Goal: Task Accomplishment & Management: Complete application form

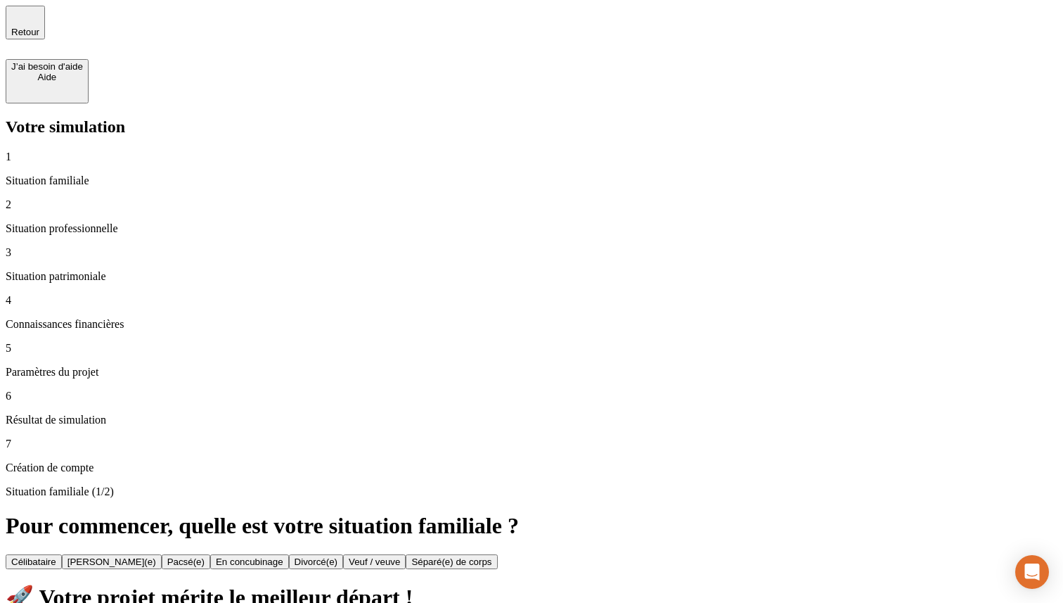
click at [62, 554] on button "Célibataire" at bounding box center [34, 561] width 56 height 15
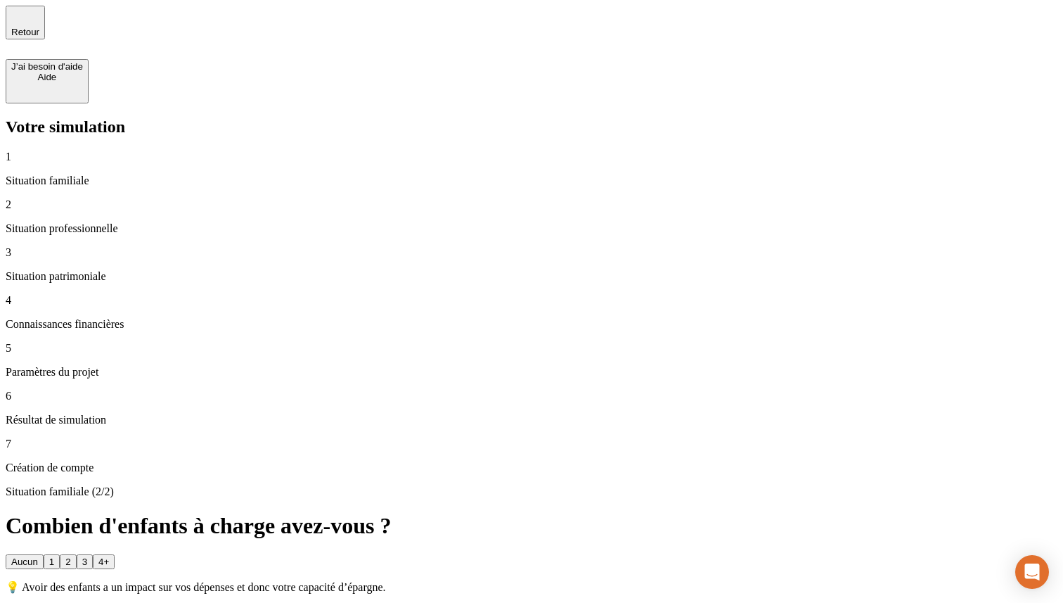
click at [76, 554] on button "2" at bounding box center [68, 561] width 16 height 15
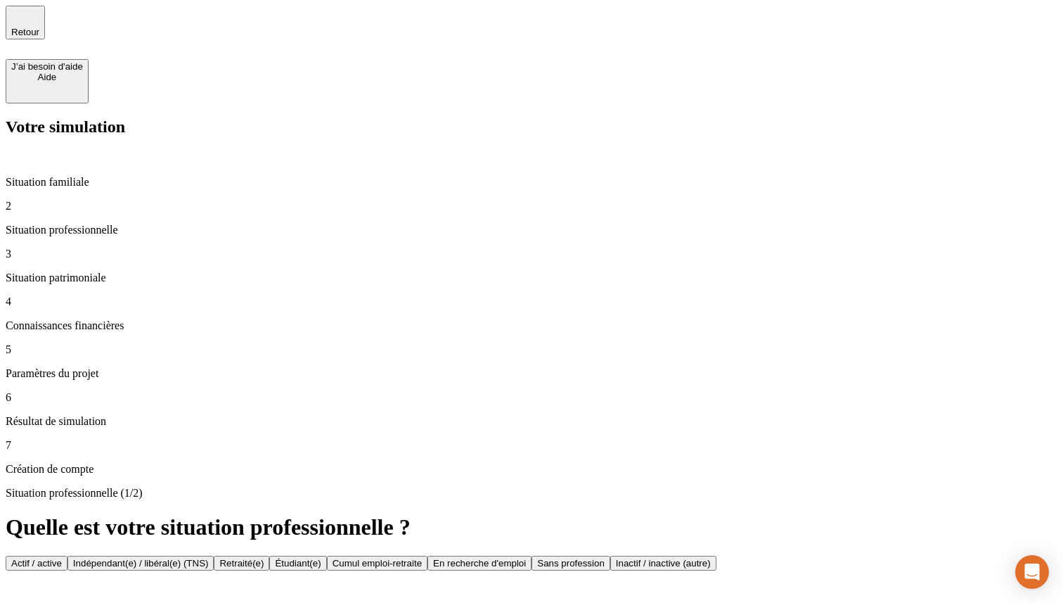
click at [67, 555] on button "Actif / active" at bounding box center [37, 562] width 62 height 15
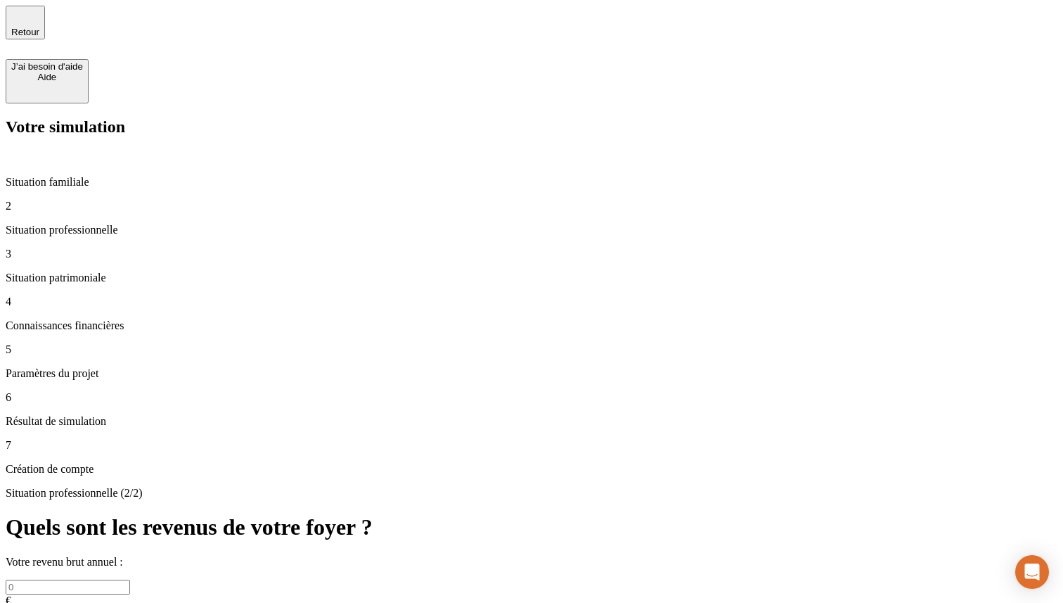
click at [130, 579] on input "text" at bounding box center [68, 586] width 124 height 15
type input "100 000"
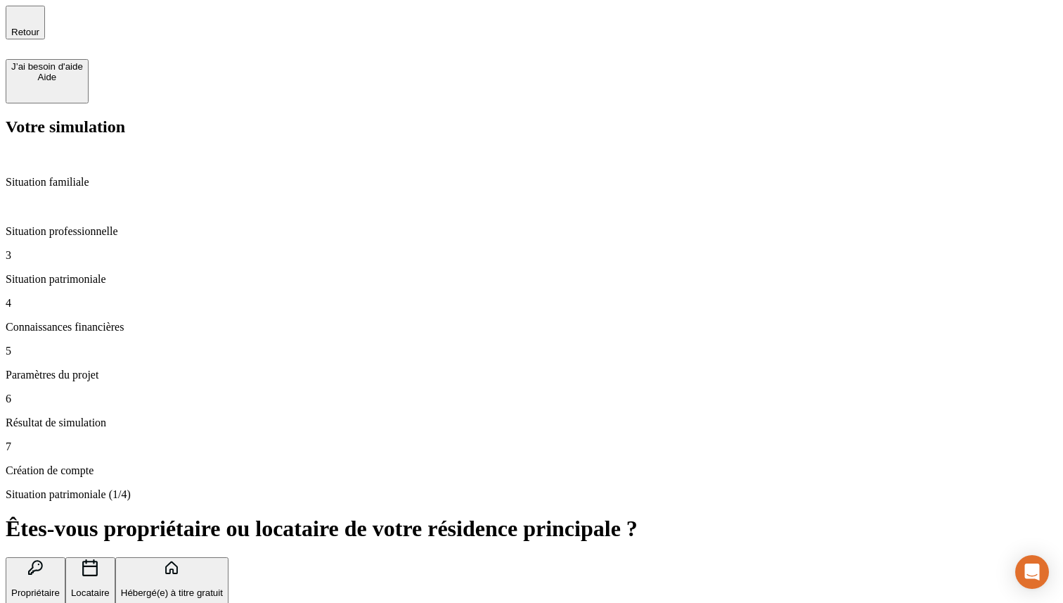
click at [98, 559] on icon "button" at bounding box center [89, 567] width 15 height 17
type input "1 200"
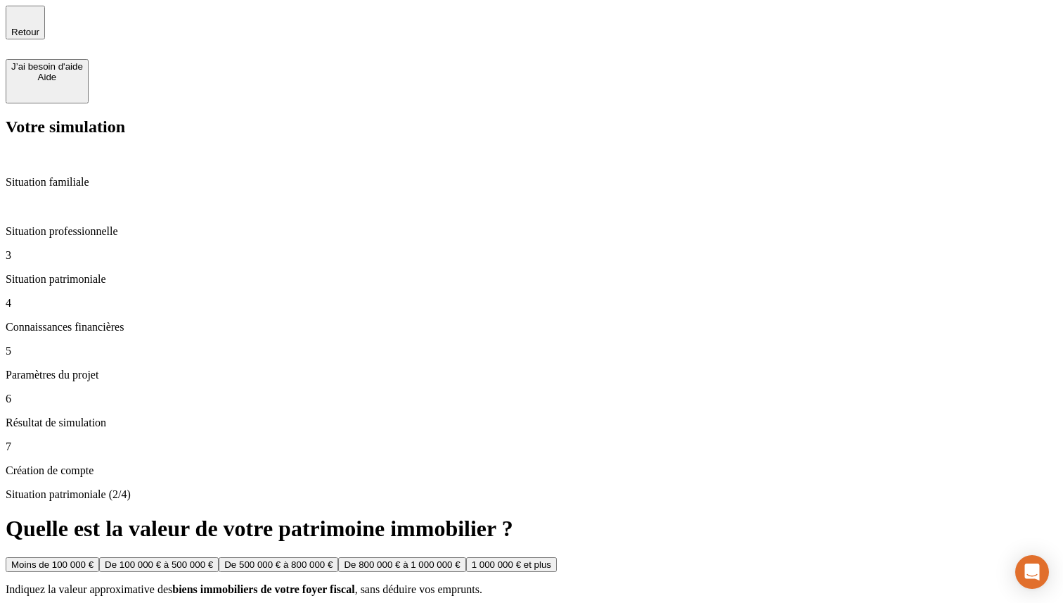
click at [213, 559] on div "De 100 000 € à 500 000 €" at bounding box center [159, 564] width 108 height 11
click at [322, 559] on div "De 100 000 € à 500 000 €" at bounding box center [268, 564] width 108 height 11
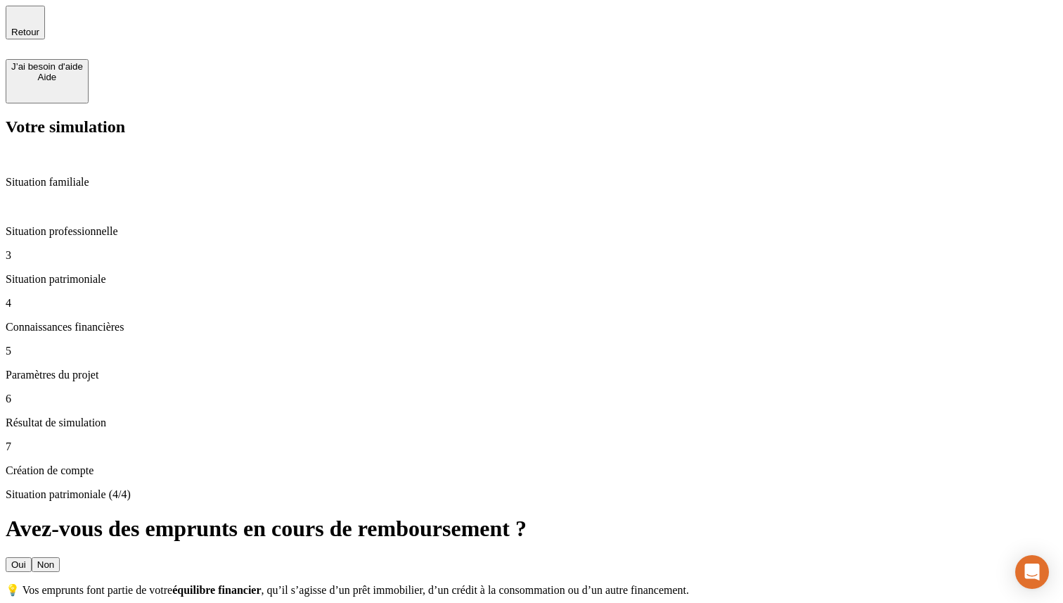
click at [60, 557] on button "Non" at bounding box center [46, 564] width 28 height 15
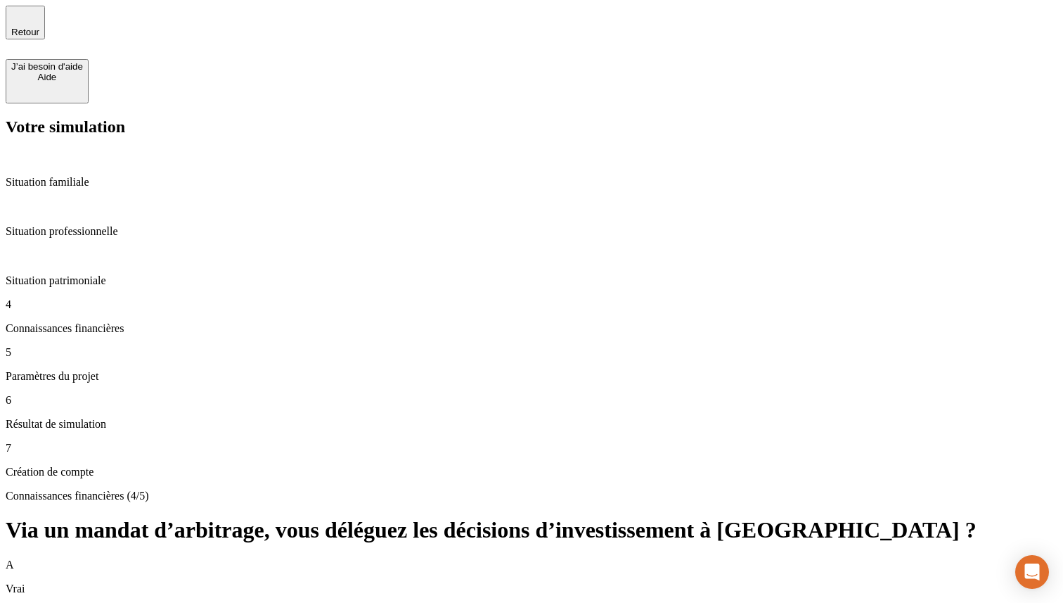
click at [397, 558] on div "A Vrai" at bounding box center [532, 576] width 1052 height 37
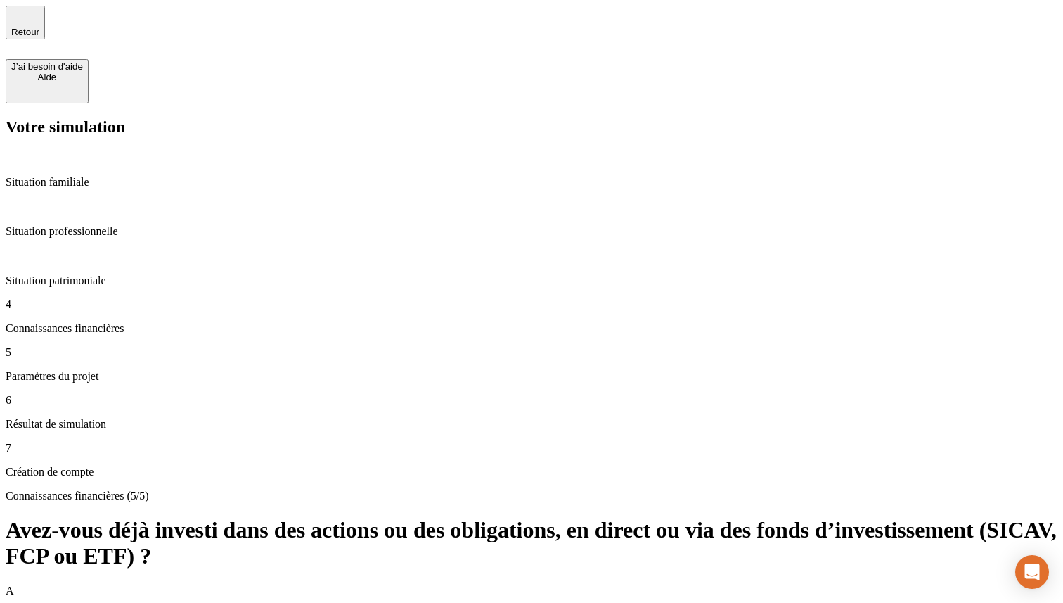
click at [444, 584] on div "A Oui" at bounding box center [532, 602] width 1052 height 37
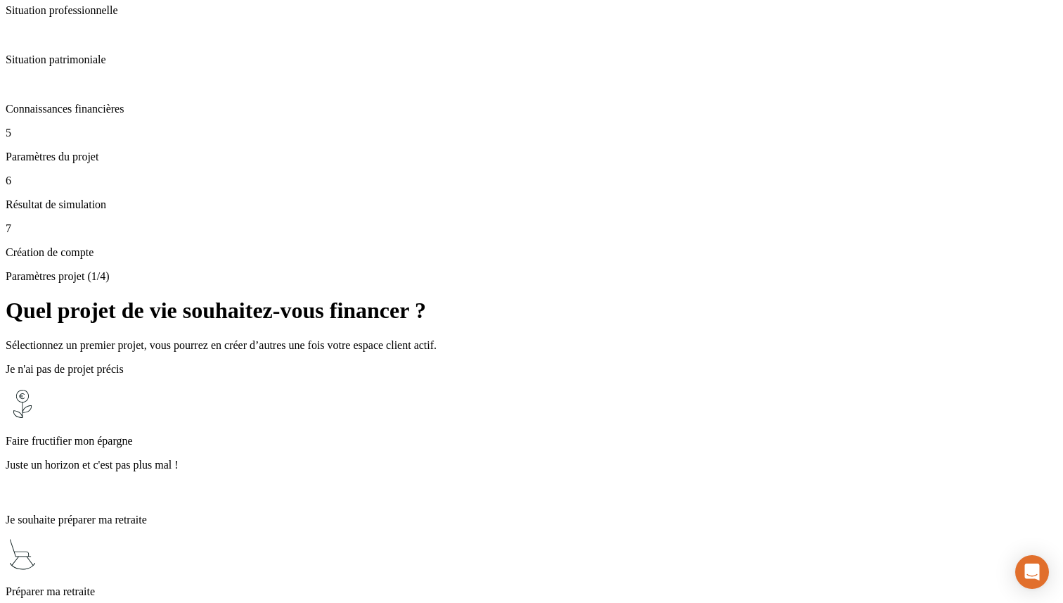
scroll to position [307, 0]
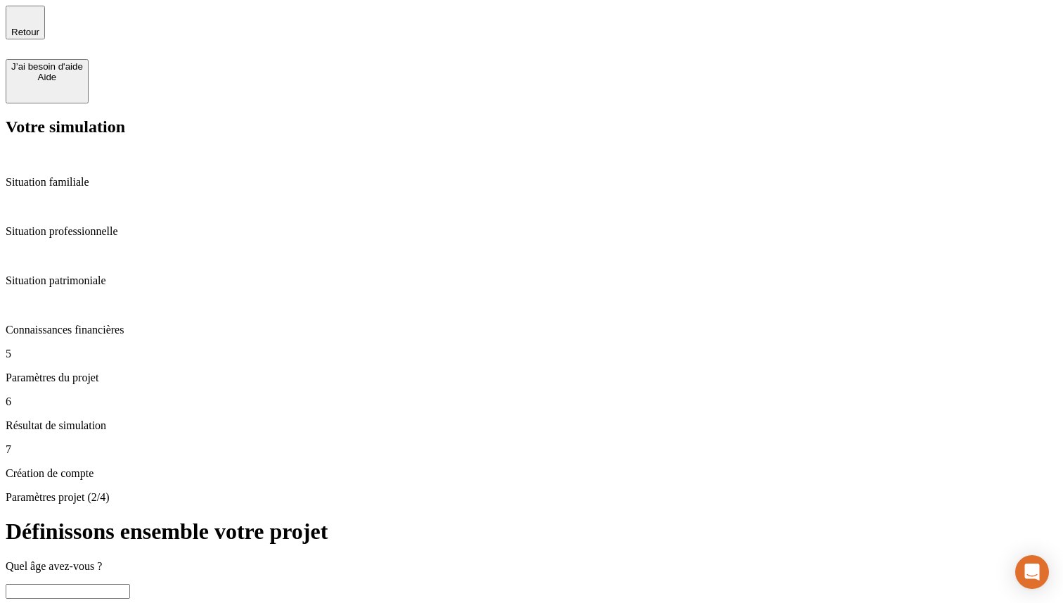
click at [130, 584] on input "text" at bounding box center [68, 591] width 124 height 15
type input "5"
type input "52"
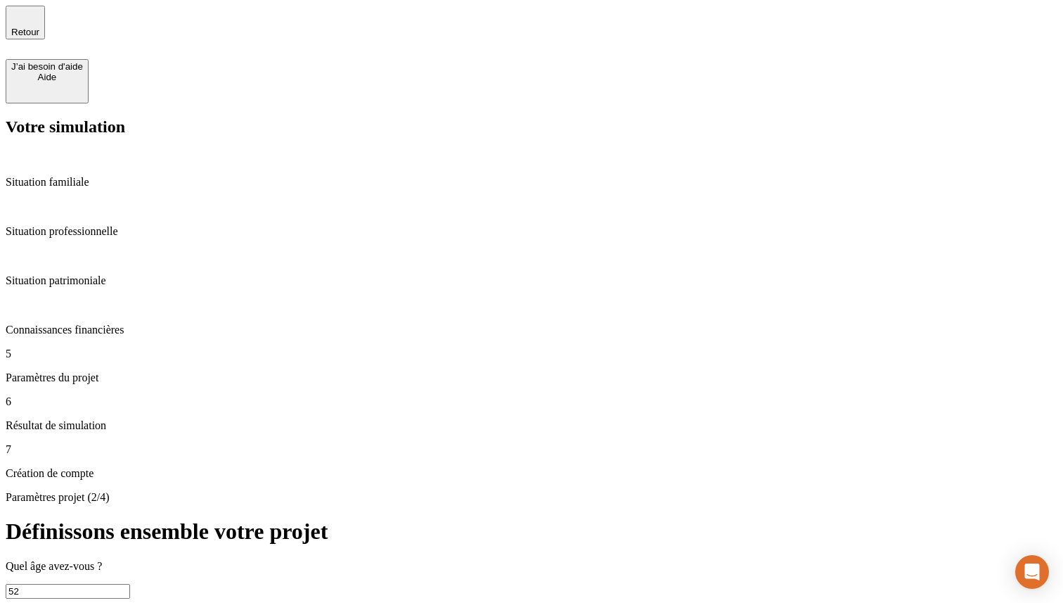
type input "15"
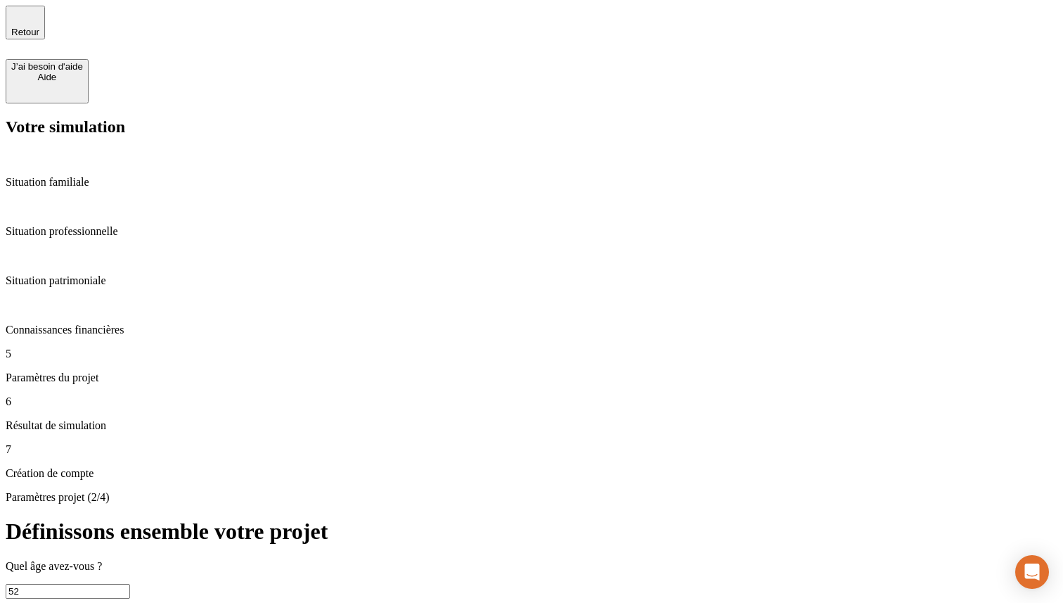
type input "2"
type input "1 000"
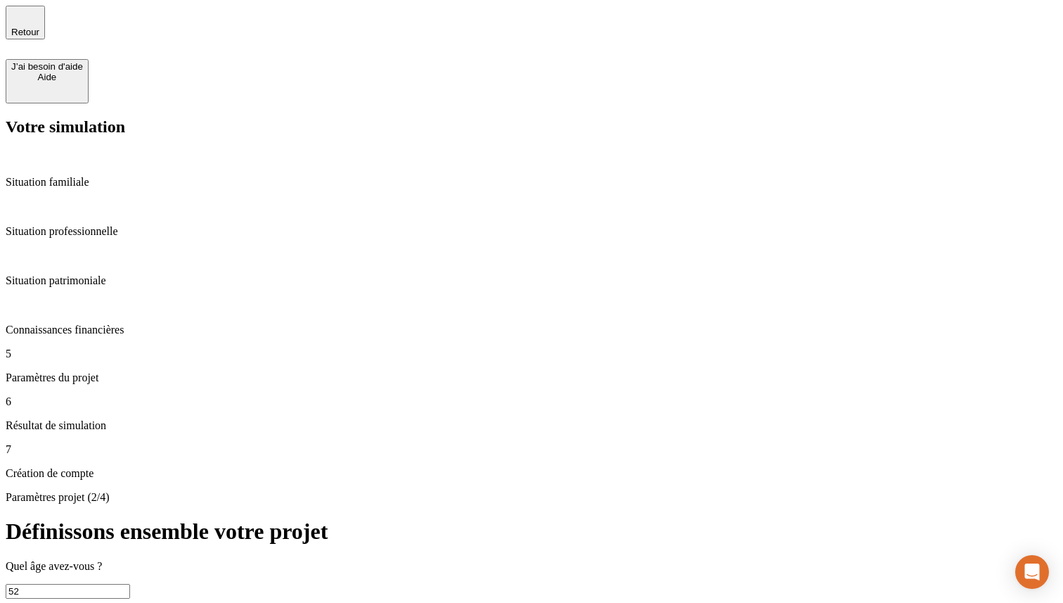
type input "600"
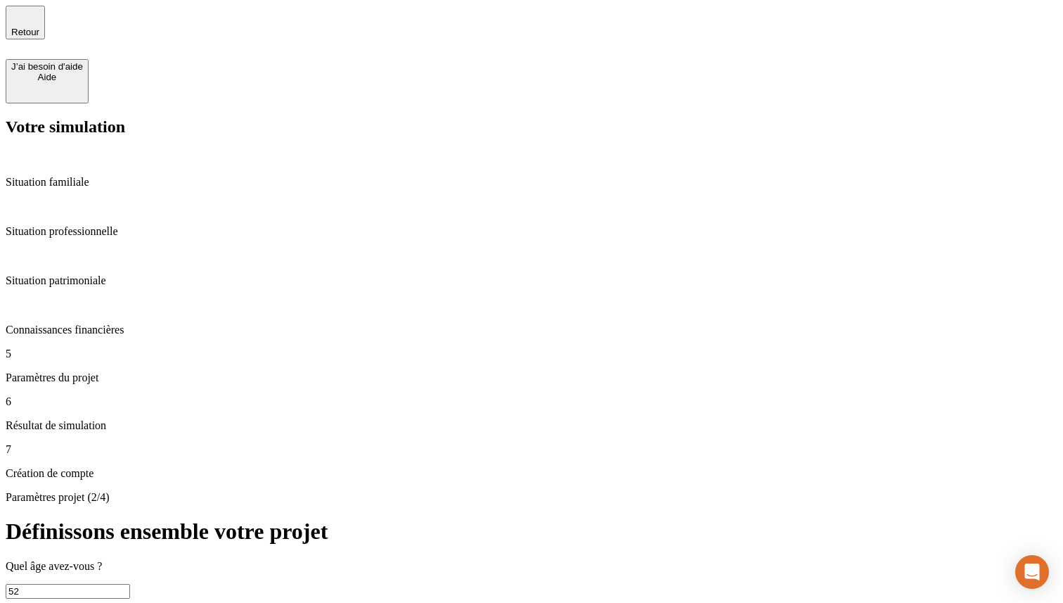
type input "5"
type input "1 000"
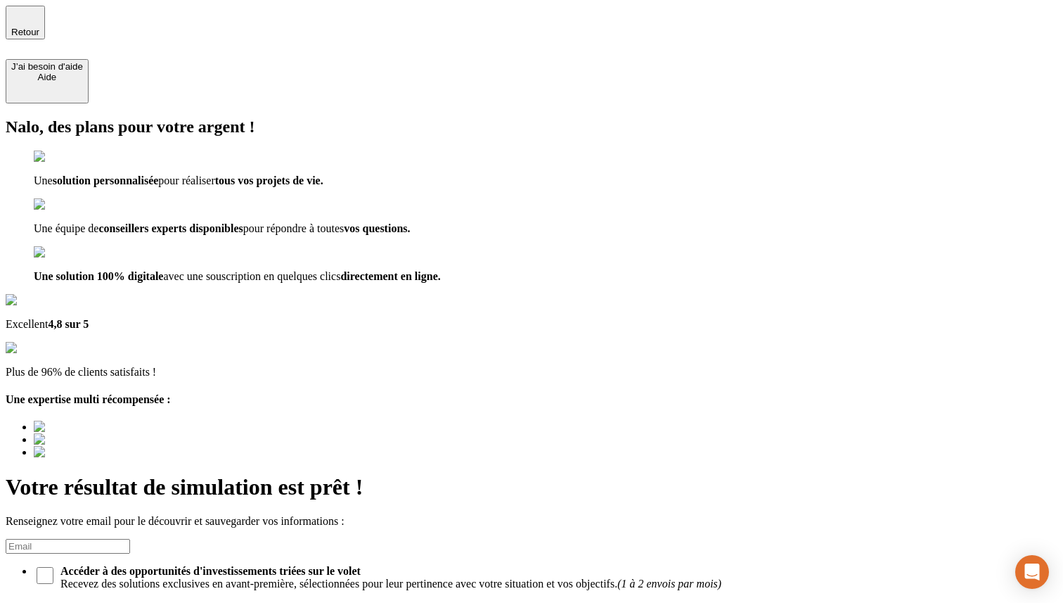
click at [130, 539] on input at bounding box center [68, 546] width 124 height 15
type input "[EMAIL_ADDRESS][DOMAIN_NAME]"
click at [53, 567] on input "Accéder à des opportunités d'investissements triées sur le volet Recevez des so…" at bounding box center [45, 575] width 17 height 17
checkbox input "true"
click at [572, 601] on span "Suivez l'actualité des marchés et les dernières nouveautés de [PERSON_NAME] cha…" at bounding box center [553, 613] width 1010 height 25
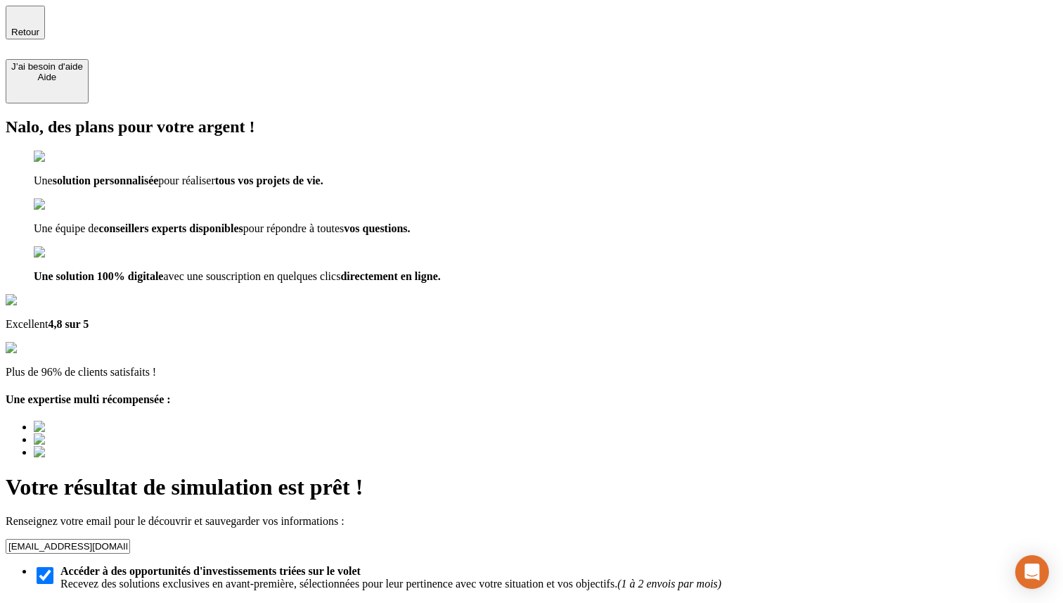
click at [53, 602] on input "Suivez l'actualité des marchés et les dernières nouveautés de [PERSON_NAME] cha…" at bounding box center [45, 611] width 17 height 17
checkbox input "true"
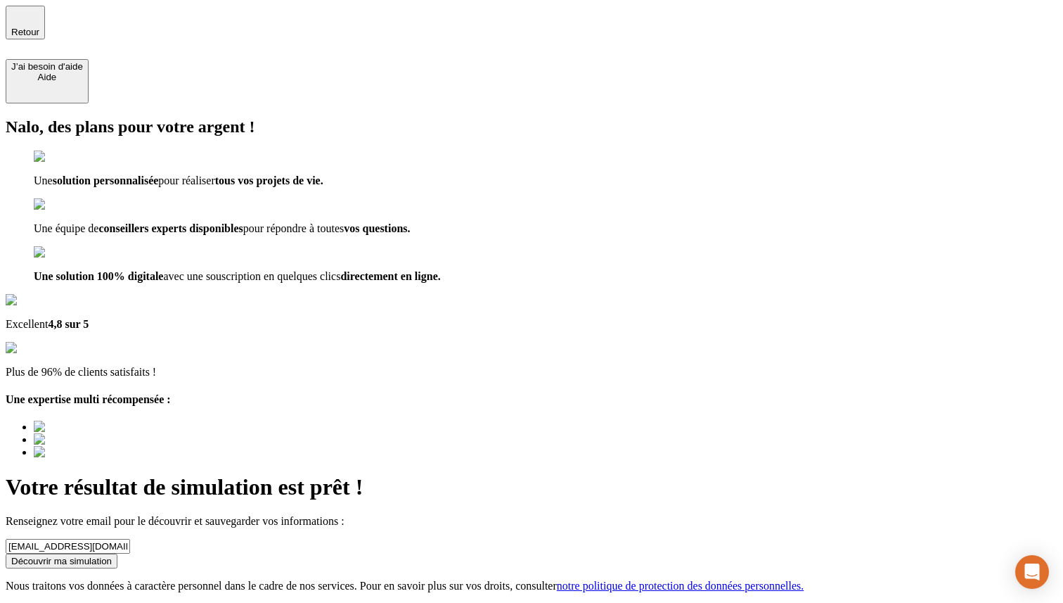
click at [112, 555] on div "Découvrir ma simulation" at bounding box center [61, 560] width 101 height 11
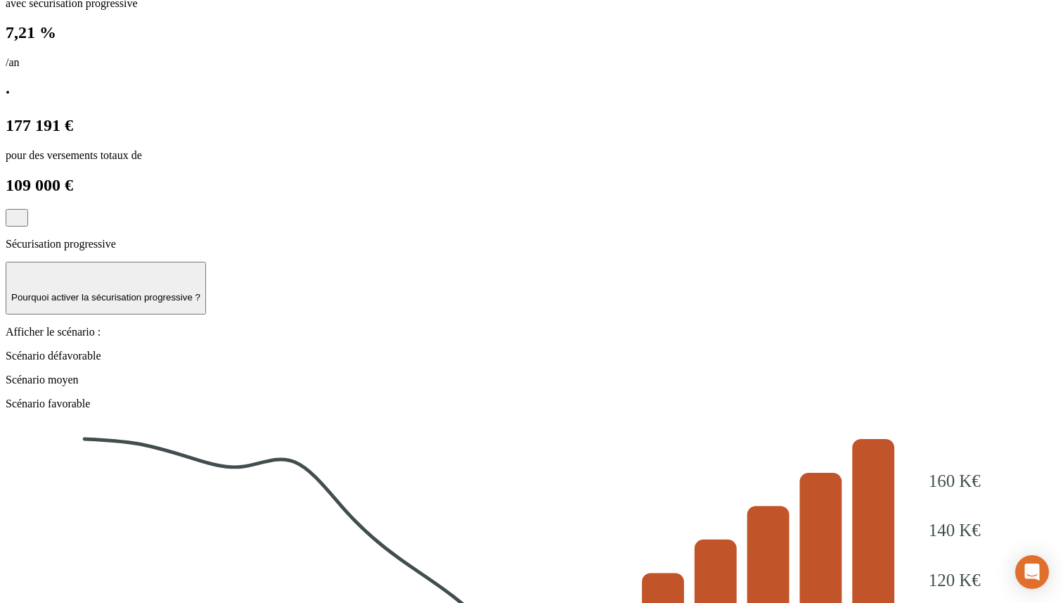
scroll to position [1521, 0]
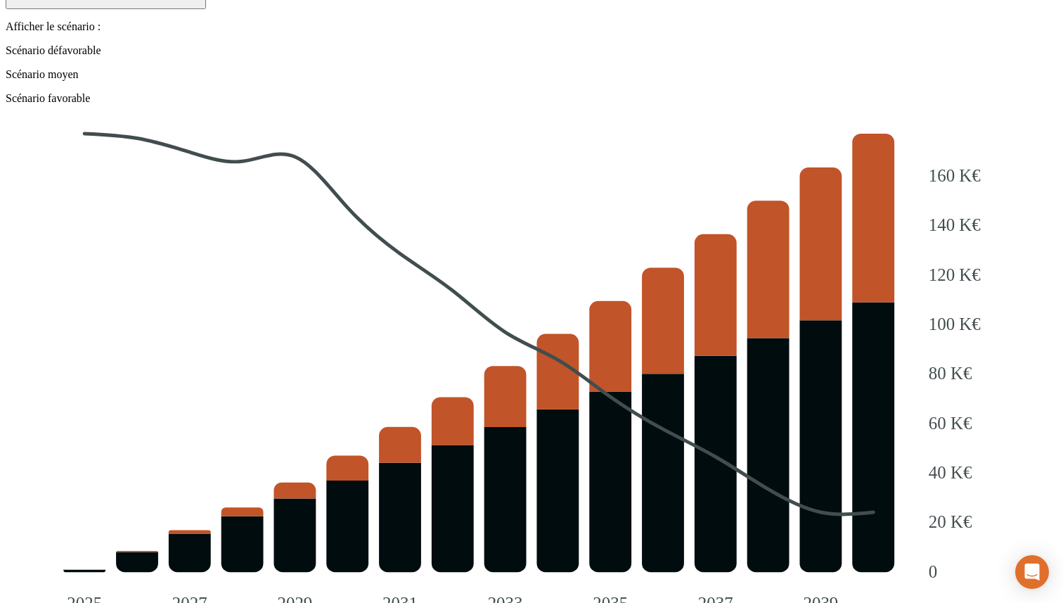
radio input "true"
type input "[PERSON_NAME]"
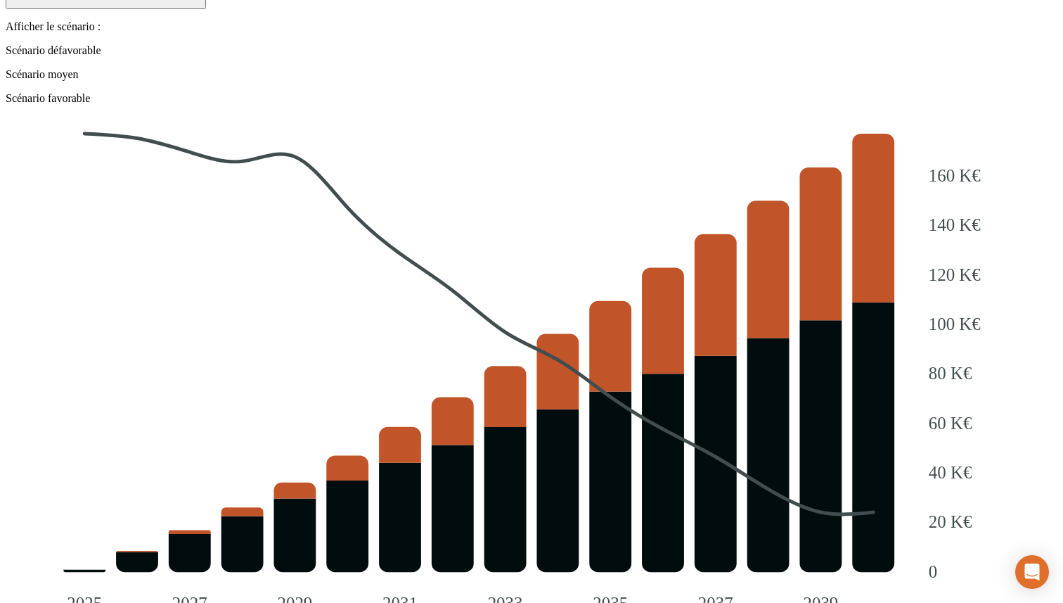
type input "a"
type input "Amirat"
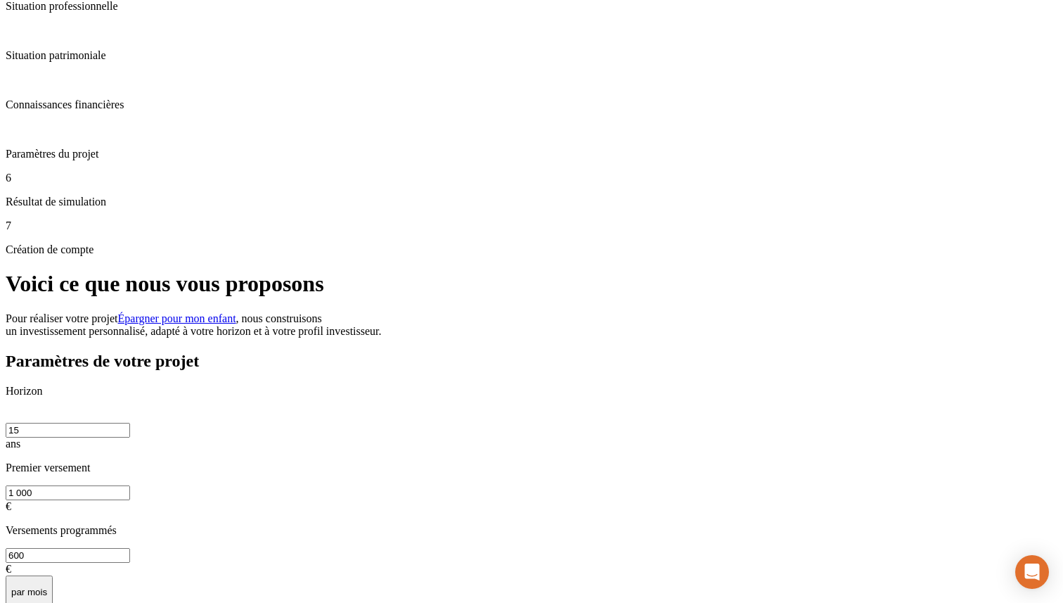
scroll to position [0, 0]
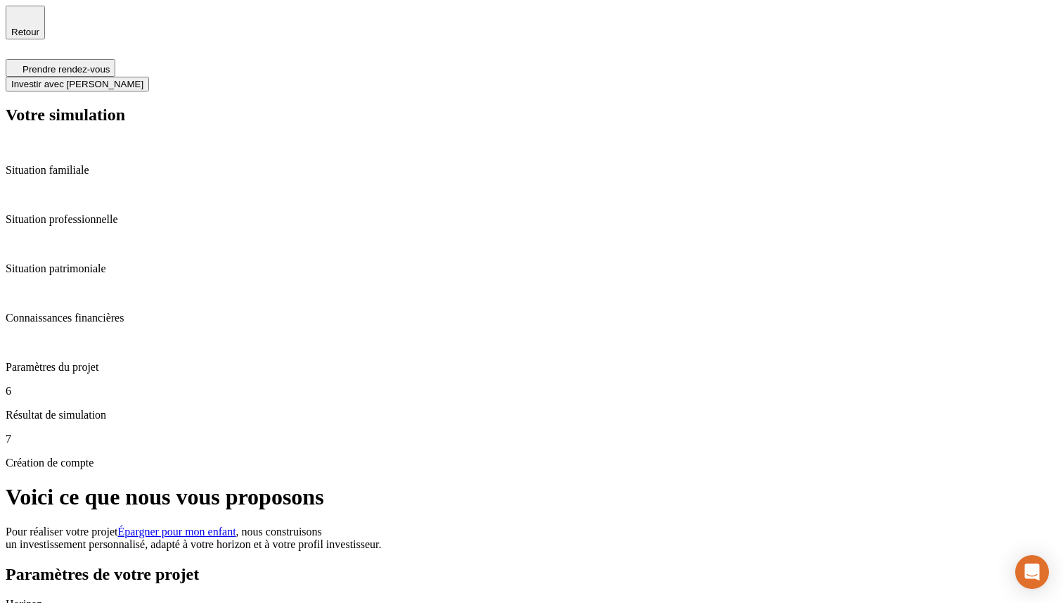
click at [86, 118] on div "Votre simulation Situation familiale Situation professionnelle Situation patrim…" at bounding box center [532, 286] width 1052 height 363
click at [82, 164] on p "Situation familiale" at bounding box center [532, 170] width 1052 height 13
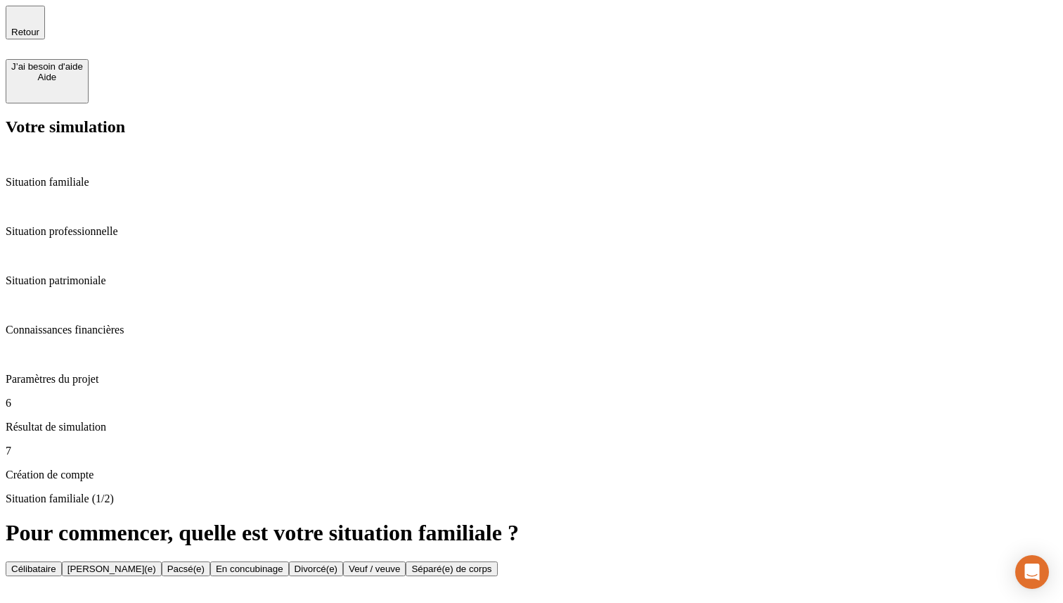
click at [103, 420] on p "Résultat de simulation" at bounding box center [532, 426] width 1052 height 13
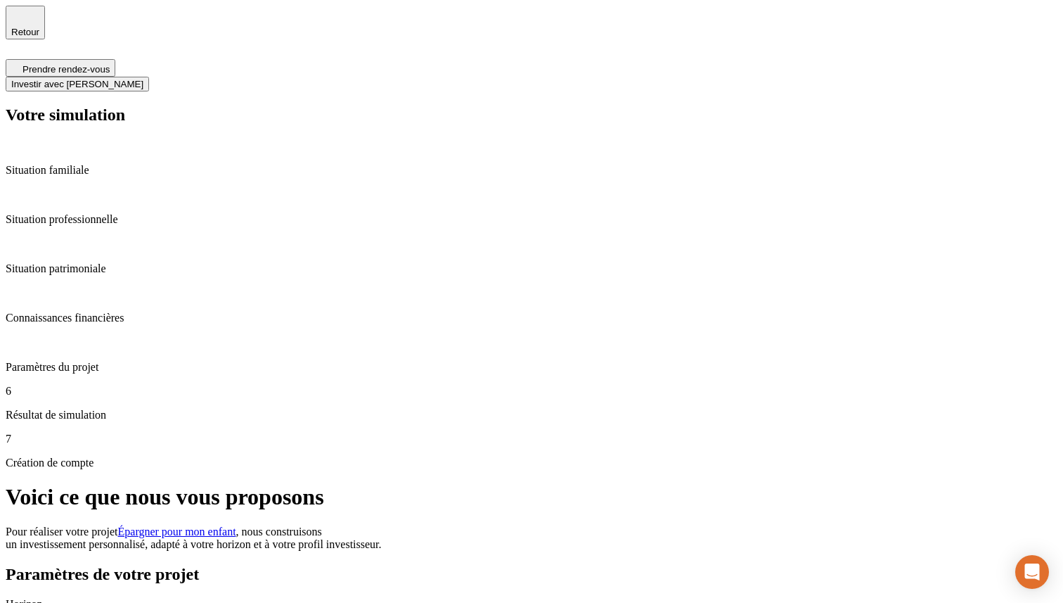
click at [62, 432] on div "7 Création de compte" at bounding box center [532, 450] width 1052 height 37
click at [143, 79] on span "Investir avec [PERSON_NAME]" at bounding box center [77, 84] width 132 height 11
